Goal: Task Accomplishment & Management: Manage account settings

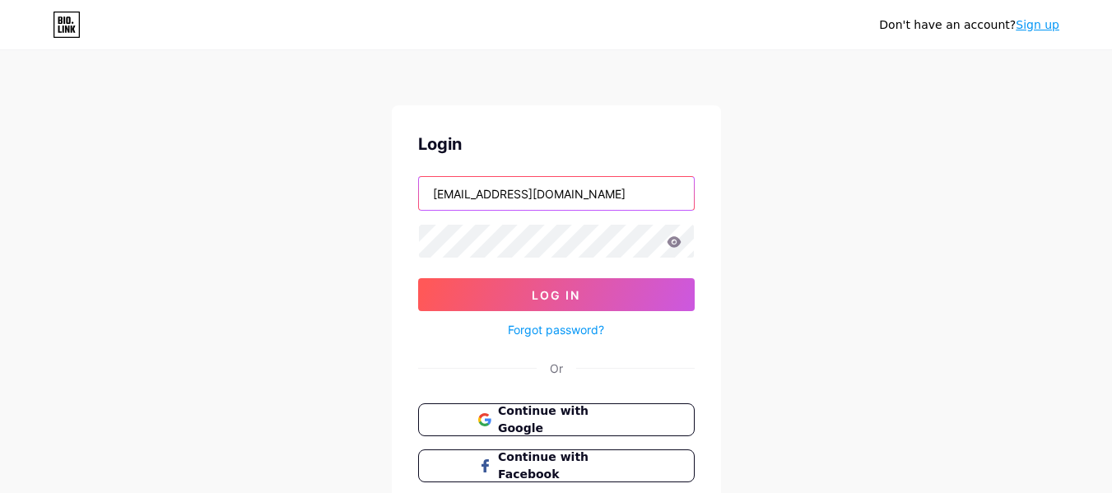
click at [579, 194] on input "[EMAIL_ADDRESS][DOMAIN_NAME]" at bounding box center [556, 193] width 275 height 33
type input "[EMAIL_ADDRESS][DOMAIN_NAME]"
click at [673, 244] on icon at bounding box center [673, 242] width 15 height 12
click at [677, 240] on icon at bounding box center [673, 241] width 14 height 11
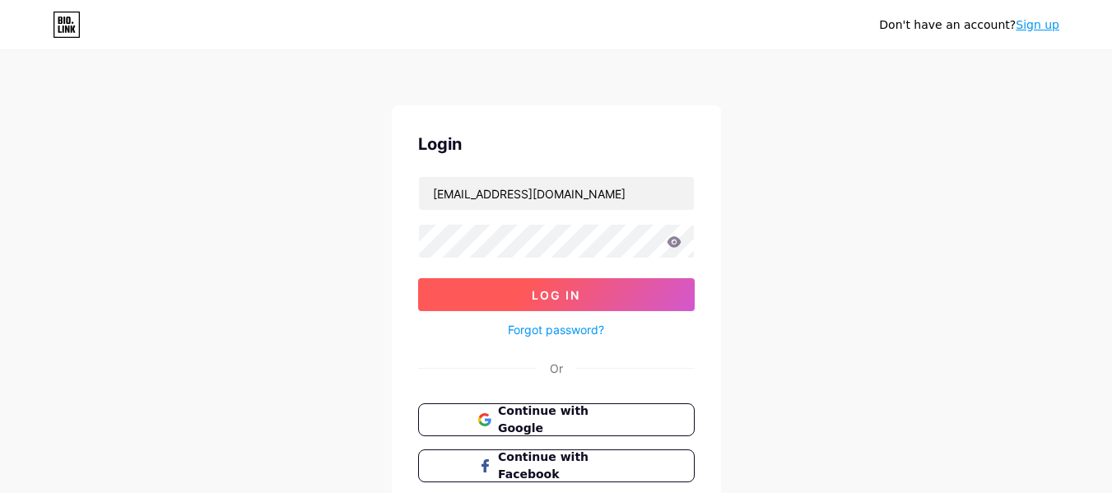
click at [583, 289] on button "Log In" at bounding box center [556, 294] width 276 height 33
